Goal: Navigation & Orientation: Go to known website

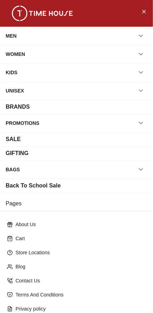
scroll to position [64, 0]
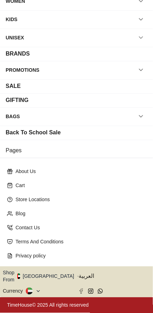
click at [54, 279] on button "Shop From [GEOGRAPHIC_DATA]" at bounding box center [41, 276] width 76 height 14
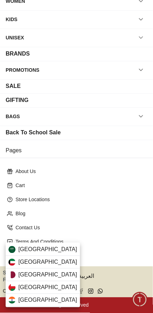
click at [58, 247] on div "[GEOGRAPHIC_DATA]" at bounding box center [43, 249] width 74 height 13
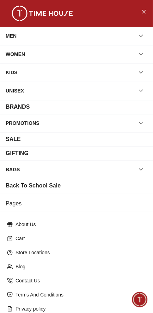
click at [144, 13] on icon "Close Menu" at bounding box center [144, 11] width 6 height 9
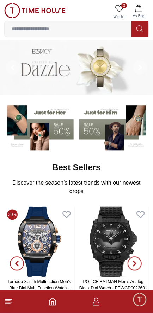
click at [140, 9] on icon "button" at bounding box center [138, 8] width 6 height 7
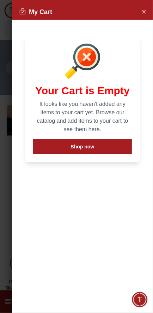
click at [142, 8] on icon "Close Account" at bounding box center [144, 11] width 6 height 9
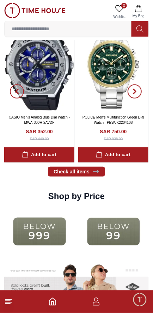
scroll to position [738, 0]
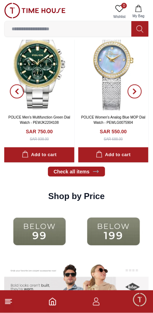
click at [18, 306] on footer at bounding box center [76, 301] width 153 height 22
click at [99, 303] on icon "button" at bounding box center [96, 304] width 7 height 4
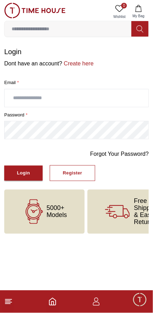
click at [99, 303] on icon "button" at bounding box center [96, 301] width 8 height 8
click at [11, 302] on line at bounding box center [8, 302] width 6 height 0
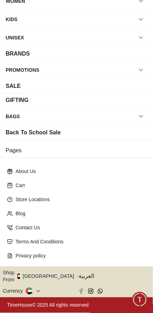
scroll to position [64, 0]
click at [47, 280] on button "Shop From [GEOGRAPHIC_DATA]" at bounding box center [41, 276] width 76 height 14
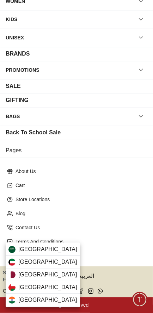
click at [54, 248] on span "[GEOGRAPHIC_DATA]" at bounding box center [47, 249] width 59 height 8
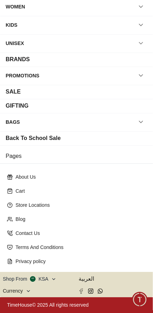
click at [27, 297] on button "TimeHouse© 2025 All rights reserved" at bounding box center [76, 304] width 153 height 15
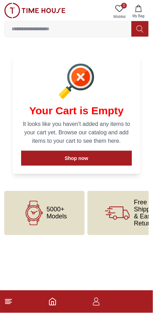
click at [11, 302] on icon at bounding box center [8, 301] width 8 height 8
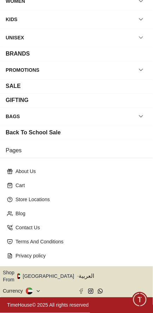
click at [54, 278] on button "Shop From [GEOGRAPHIC_DATA]" at bounding box center [41, 276] width 76 height 14
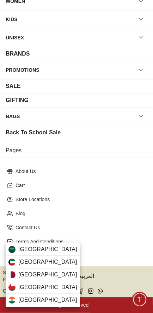
click at [60, 249] on div "[GEOGRAPHIC_DATA]" at bounding box center [43, 249] width 74 height 13
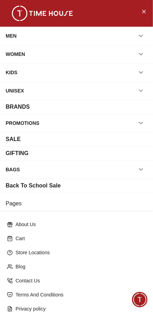
click at [140, 14] on button "Close Menu" at bounding box center [143, 11] width 11 height 11
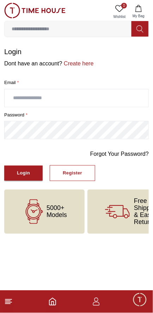
click at [56, 303] on icon "Home" at bounding box center [52, 301] width 6 height 7
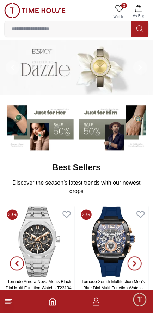
click at [11, 299] on line at bounding box center [8, 299] width 6 height 0
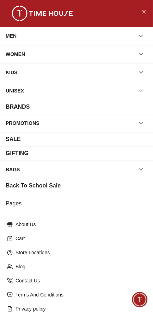
scroll to position [64, 0]
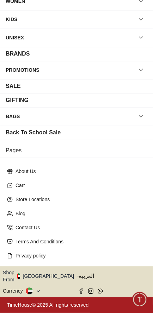
click at [44, 279] on button "Shop From [GEOGRAPHIC_DATA]" at bounding box center [41, 276] width 76 height 14
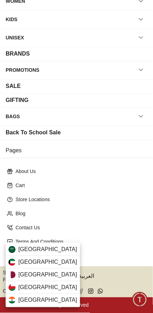
click at [60, 252] on div "[GEOGRAPHIC_DATA]" at bounding box center [43, 249] width 74 height 13
